Goal: Task Accomplishment & Management: Manage account settings

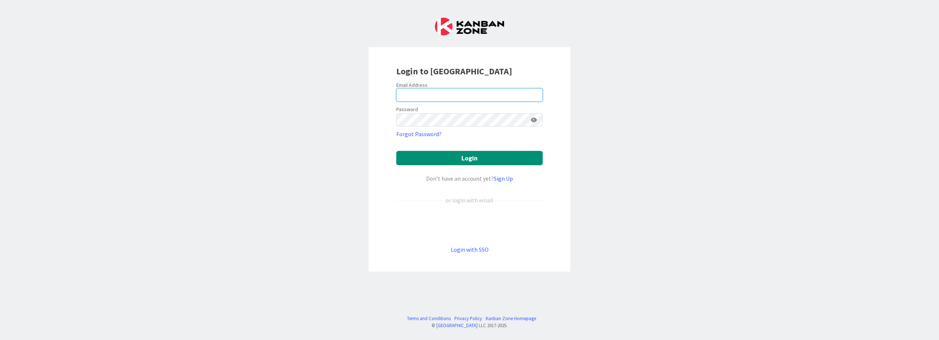
click at [415, 95] on input "email" at bounding box center [469, 94] width 146 height 13
type input "[EMAIL_ADDRESS][DOMAIN_NAME]"
click at [410, 127] on form "Email Address [EMAIL_ADDRESS][DOMAIN_NAME] Password Forgot Password? Login Don’…" at bounding box center [469, 168] width 146 height 172
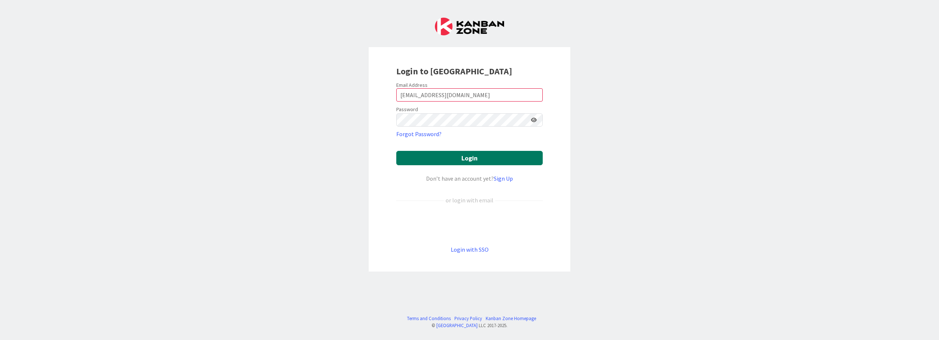
click at [459, 161] on button "Login" at bounding box center [469, 158] width 146 height 14
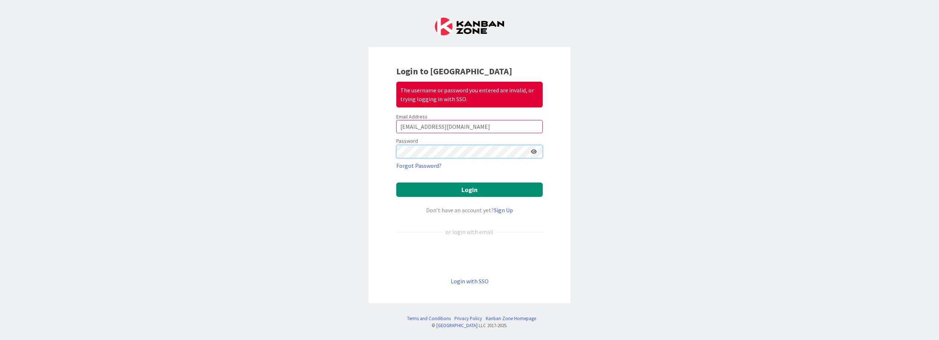
click at [320, 144] on div "Login to Kanban Zone The username or password you entered are invalid, or tryin…" at bounding box center [469, 170] width 939 height 340
click at [460, 191] on button "Login" at bounding box center [469, 189] width 146 height 14
click at [535, 152] on icon at bounding box center [534, 151] width 6 height 5
click at [472, 190] on button "Login" at bounding box center [469, 189] width 146 height 14
click at [452, 125] on input "[EMAIL_ADDRESS][DOMAIN_NAME]" at bounding box center [469, 126] width 146 height 13
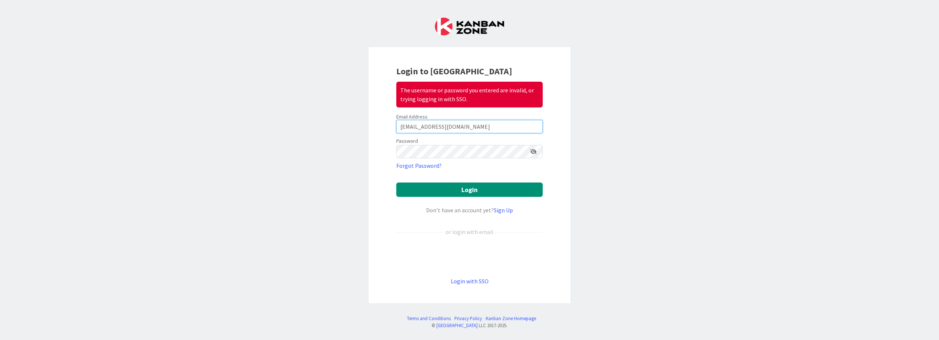
click at [447, 123] on input "[EMAIL_ADDRESS][DOMAIN_NAME]" at bounding box center [469, 126] width 146 height 13
click at [454, 122] on input "[EMAIL_ADDRESS][DOMAIN_NAME]" at bounding box center [469, 126] width 146 height 13
click at [316, 109] on div "Login to Kanban Zone The username or password you entered are invalid, or tryin…" at bounding box center [469, 170] width 939 height 340
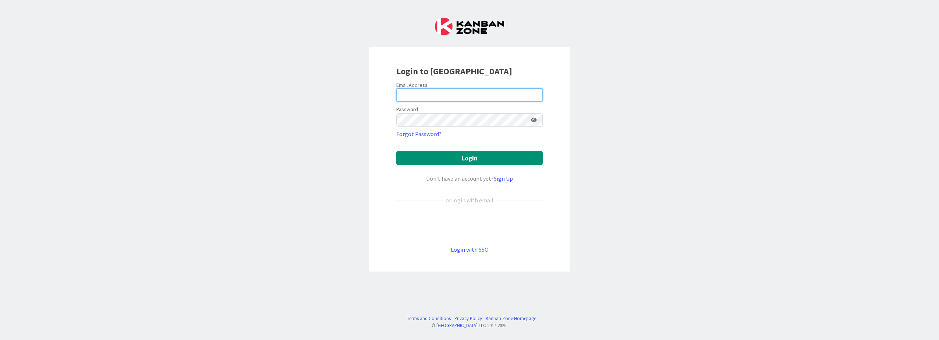
click at [416, 96] on input "email" at bounding box center [469, 94] width 146 height 13
type input "[EMAIL_ADDRESS][DOMAIN_NAME]"
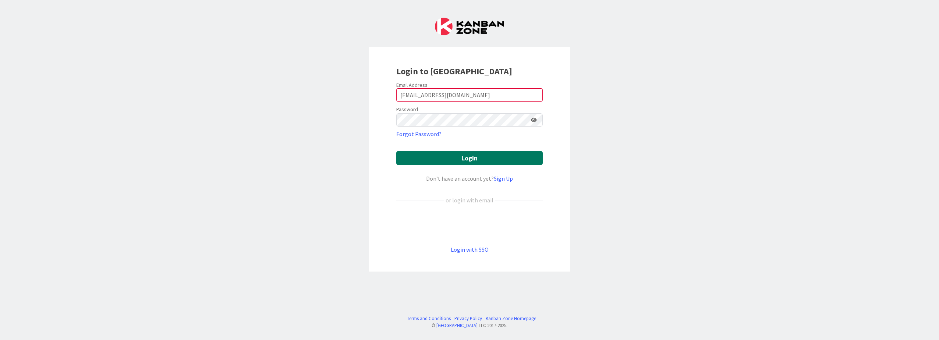
click at [465, 156] on button "Login" at bounding box center [469, 158] width 146 height 14
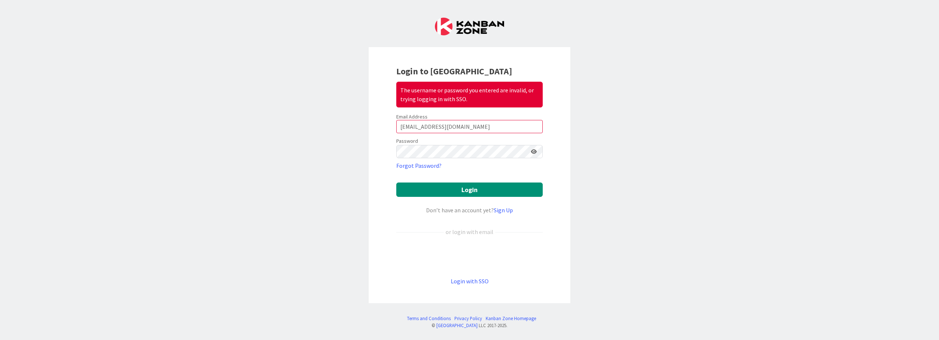
click at [533, 153] on icon at bounding box center [534, 151] width 6 height 5
click at [378, 152] on div "Login to Kanban Zone The username or password you entered are invalid, or tryin…" at bounding box center [470, 175] width 202 height 256
click at [484, 188] on button "Login" at bounding box center [469, 189] width 146 height 14
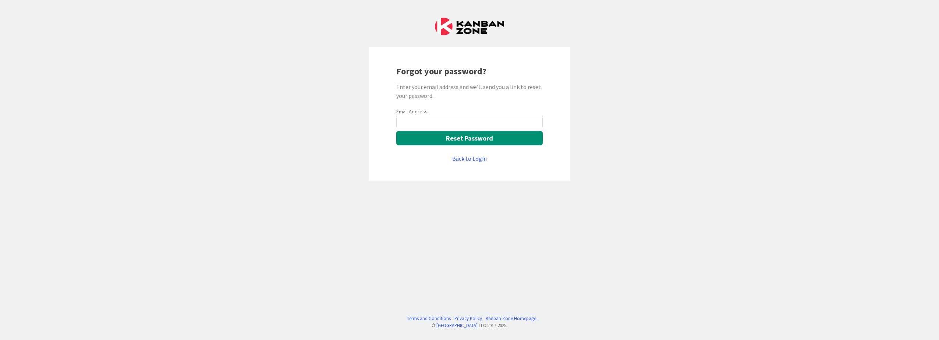
click at [438, 121] on input "email" at bounding box center [469, 121] width 146 height 13
type input "[EMAIL_ADDRESS][DOMAIN_NAME]"
click at [474, 139] on button "Reset Password" at bounding box center [469, 138] width 146 height 14
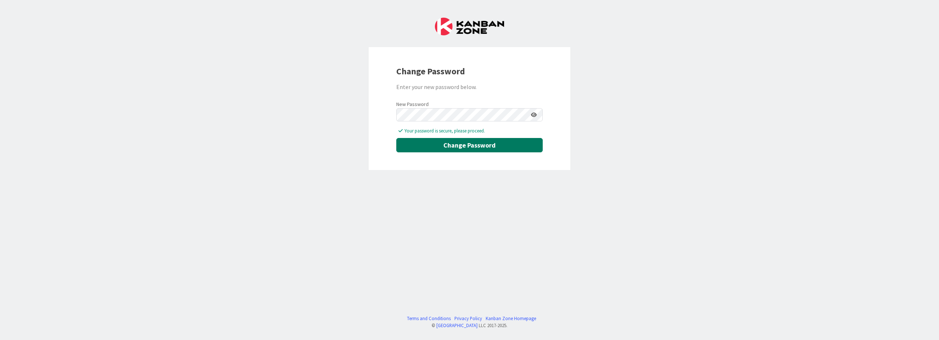
click at [469, 146] on button "Change Password" at bounding box center [469, 145] width 146 height 14
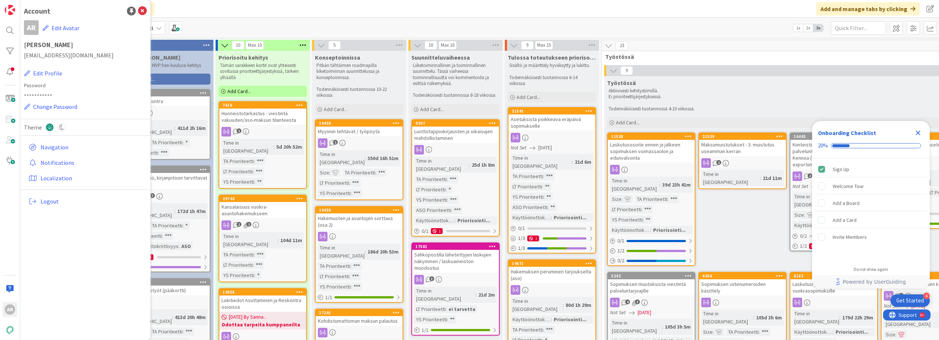
click at [260, 8] on div "Click our logo to show/hide this navigation Add and manage tabs by clicking" at bounding box center [479, 9] width 918 height 18
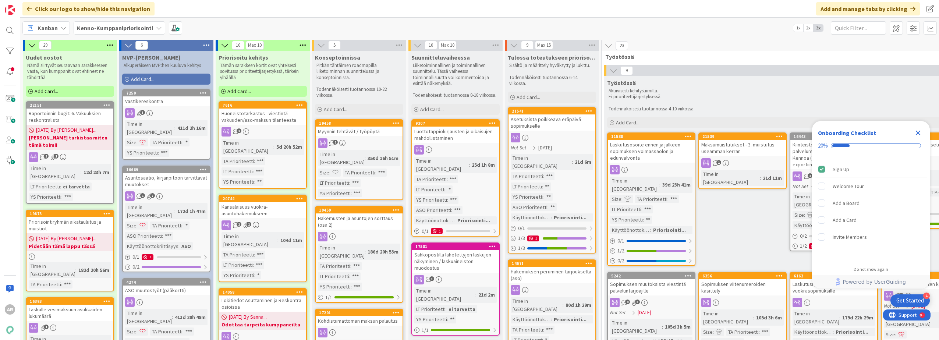
click at [918, 131] on icon "Close Checklist" at bounding box center [917, 132] width 9 height 9
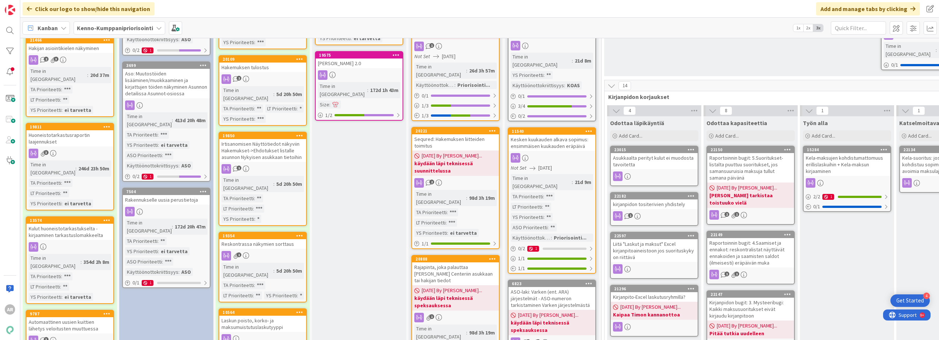
scroll to position [441, 0]
